Goal: Information Seeking & Learning: Learn about a topic

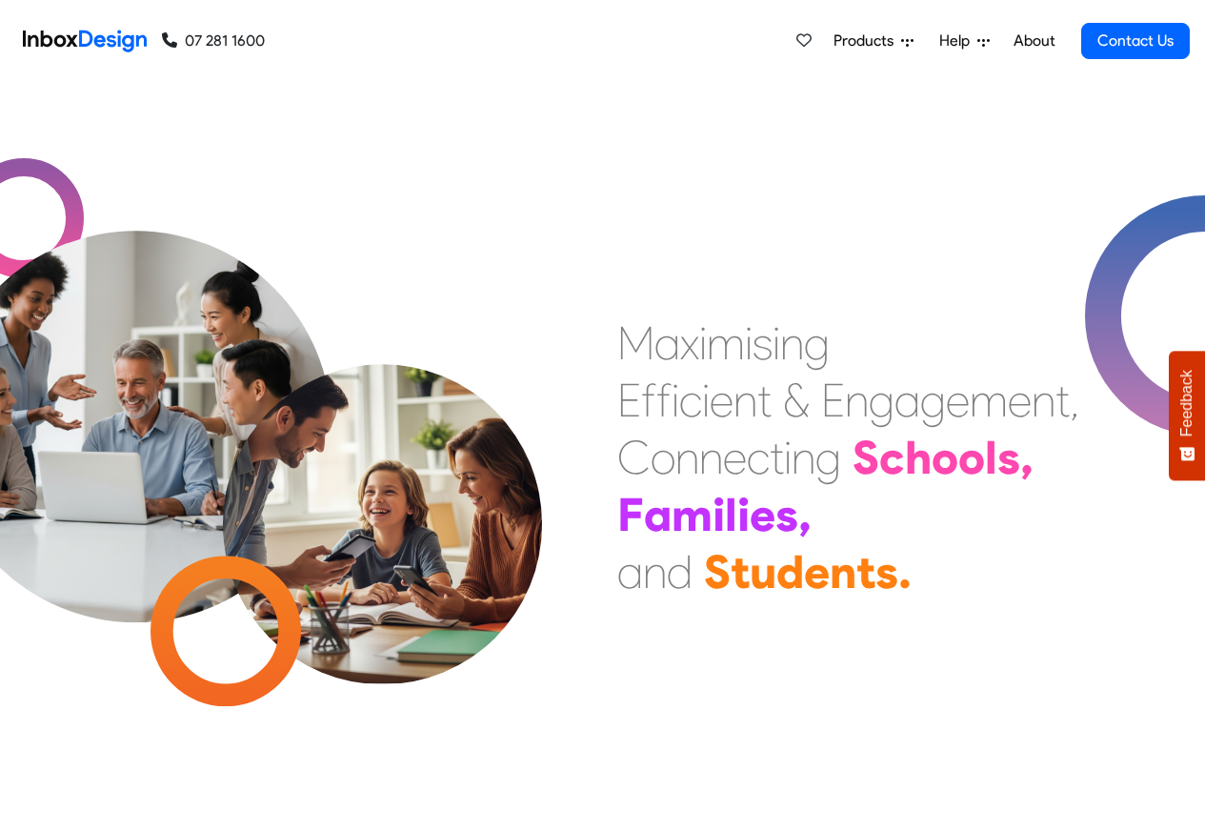
click at [1033, 41] on link "About" at bounding box center [1034, 41] width 52 height 38
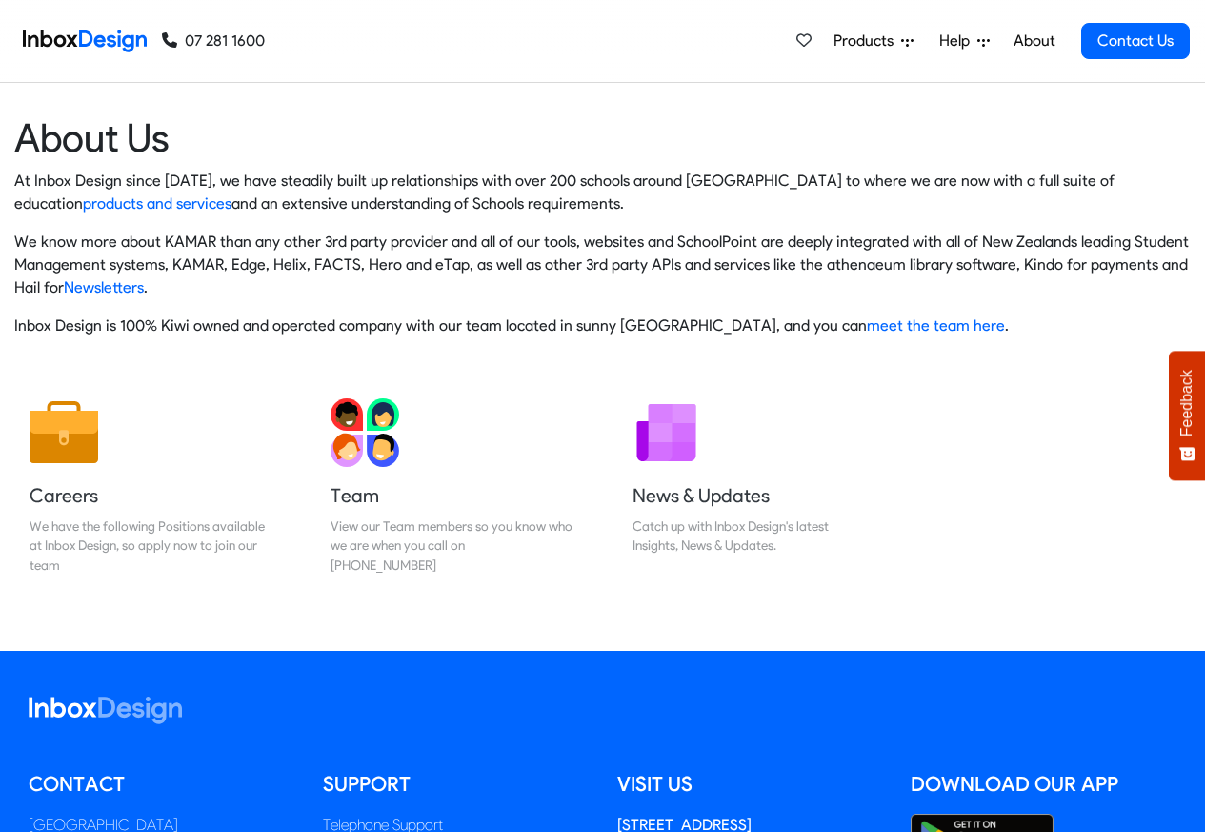
click at [955, 41] on span "Help" at bounding box center [958, 41] width 38 height 23
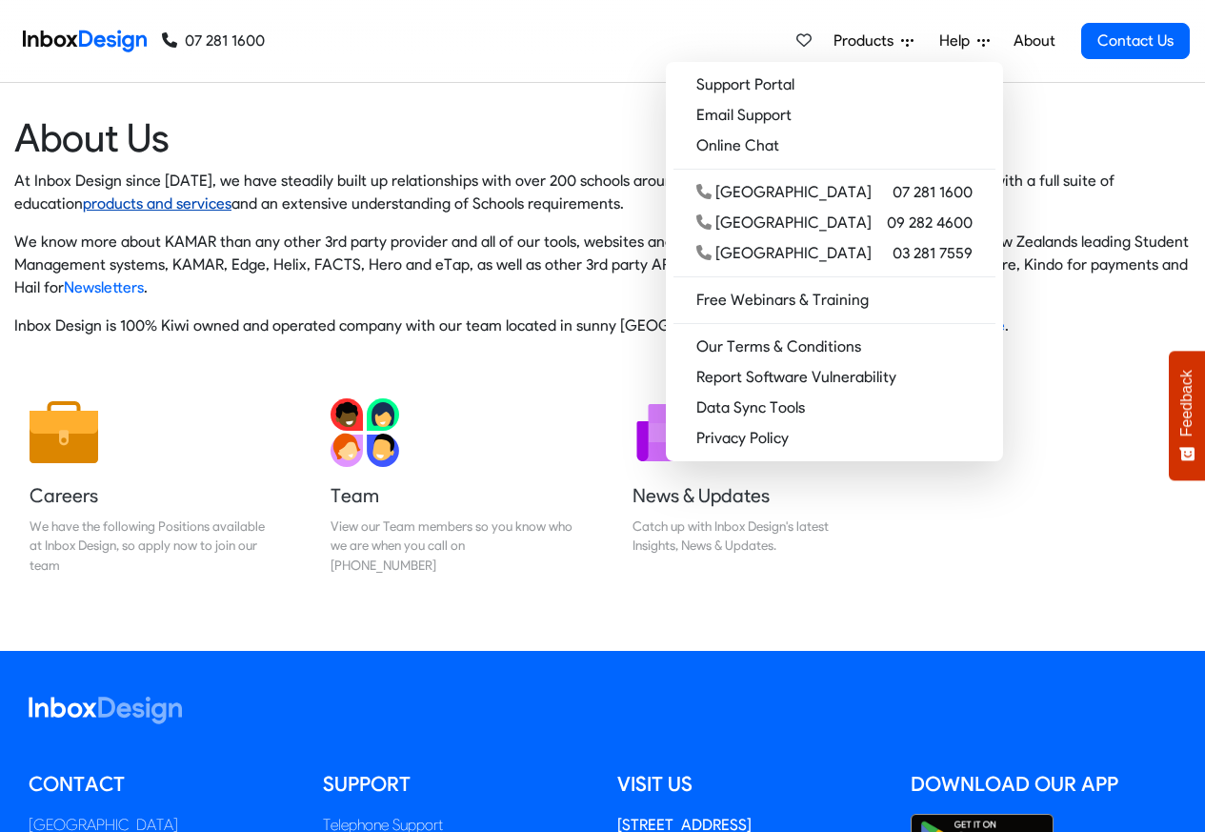
click at [231, 194] on link "products and services" at bounding box center [157, 203] width 149 height 18
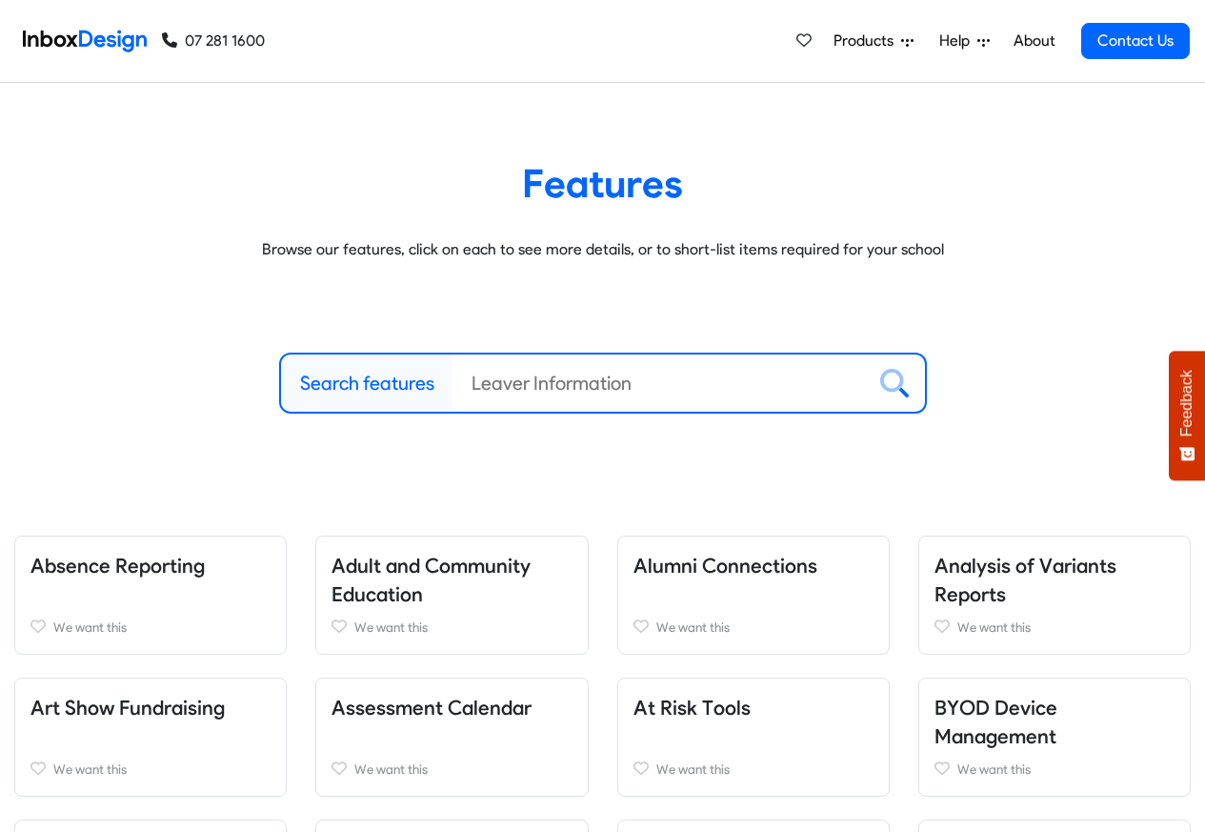
click at [372, 384] on label "Search features" at bounding box center [367, 383] width 134 height 29
click at [452, 384] on input "Search features" at bounding box center [658, 382] width 412 height 57
paste input "bespoke"
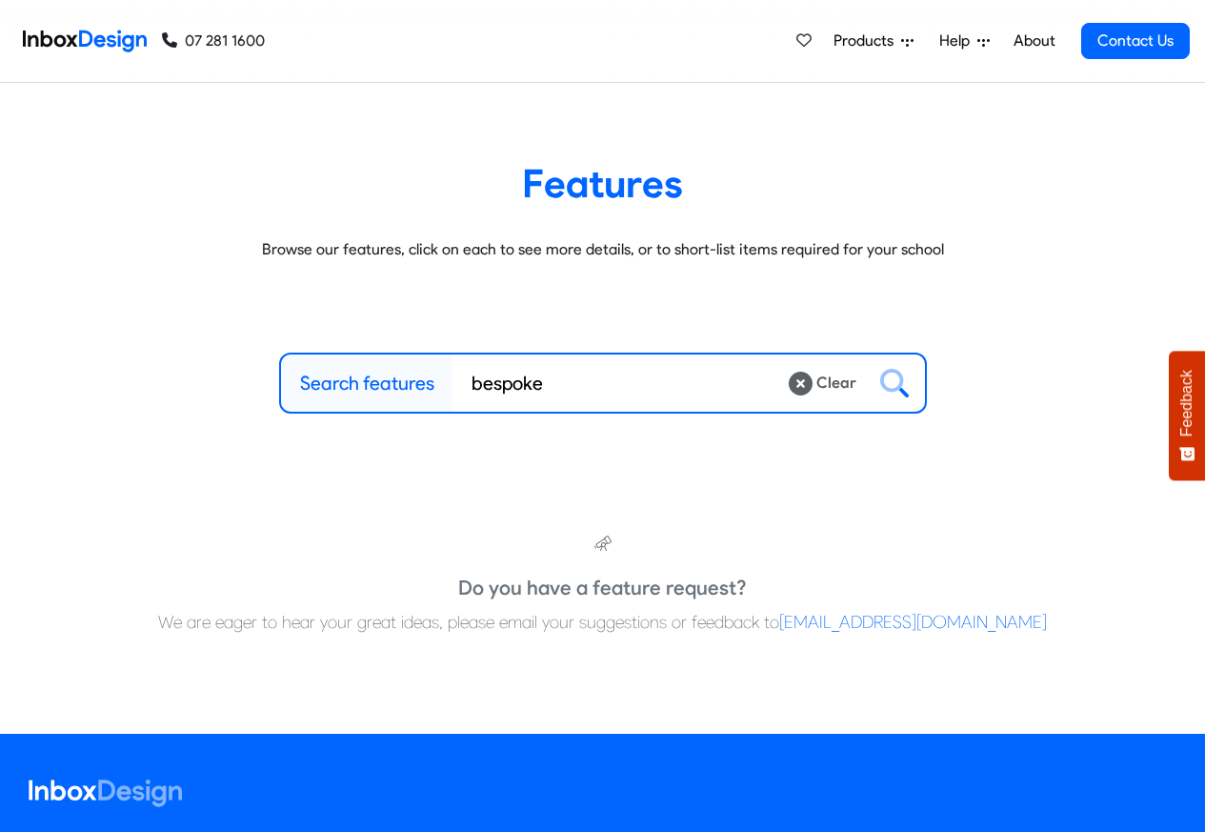
type input "bespoke"
